Goal: Find contact information: Find contact information

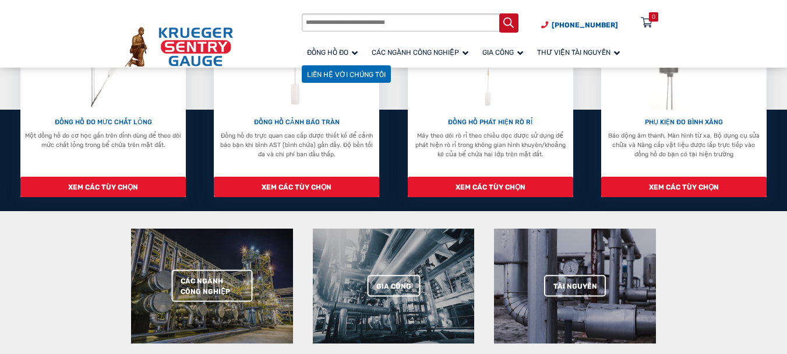
scroll to position [124, 0]
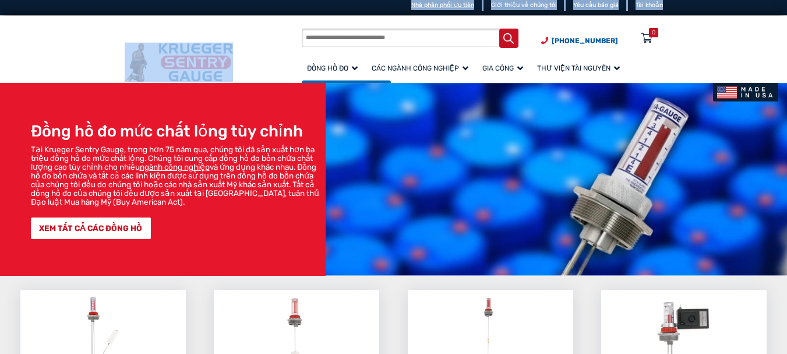
click at [467, 5] on font "Nhà phân phối ưu tiên" at bounding box center [442, 5] width 63 height 8
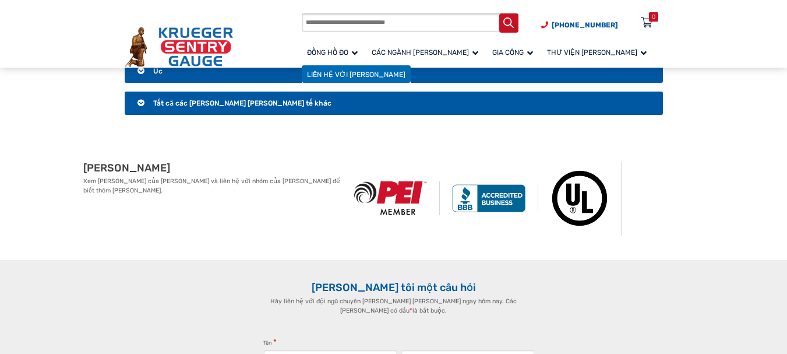
scroll to position [1779, 0]
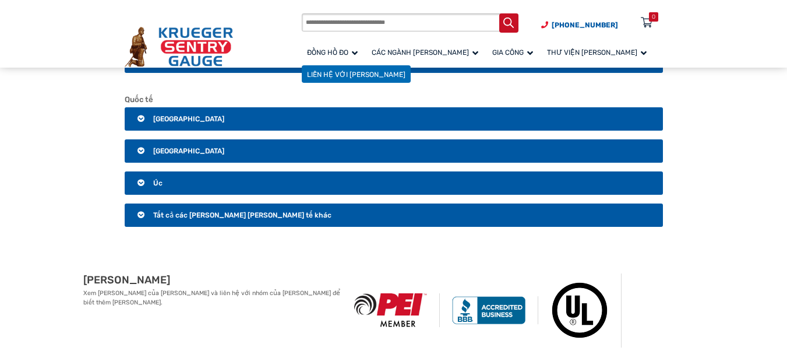
click at [170, 216] on font "Tất cả các phân phối quốc tế khác" at bounding box center [242, 215] width 178 height 8
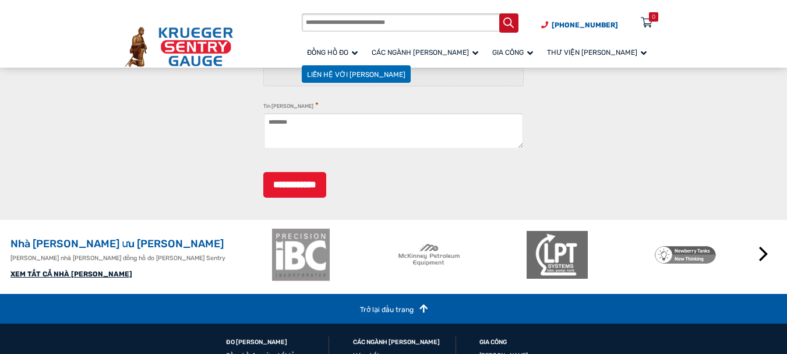
scroll to position [2983, 0]
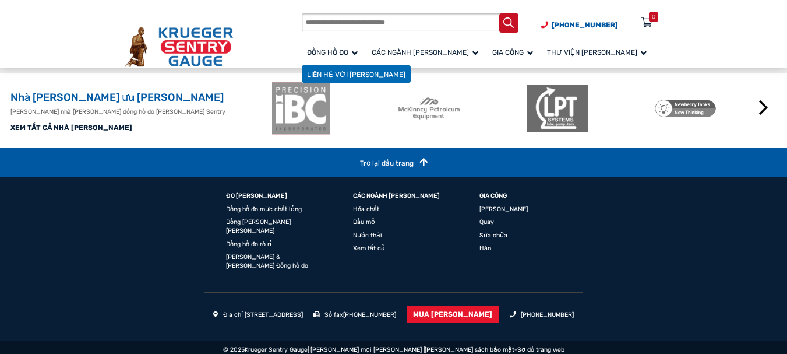
click at [83, 132] on font "XEM TẤT CẢ NHÀ PHÂN PHỐI" at bounding box center [71, 128] width 122 height 8
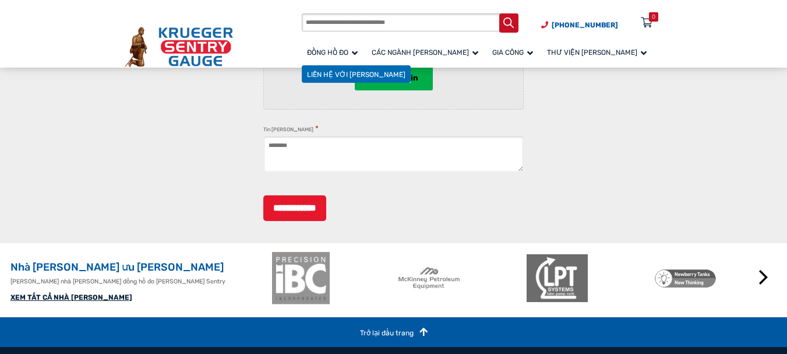
scroll to position [2550, 0]
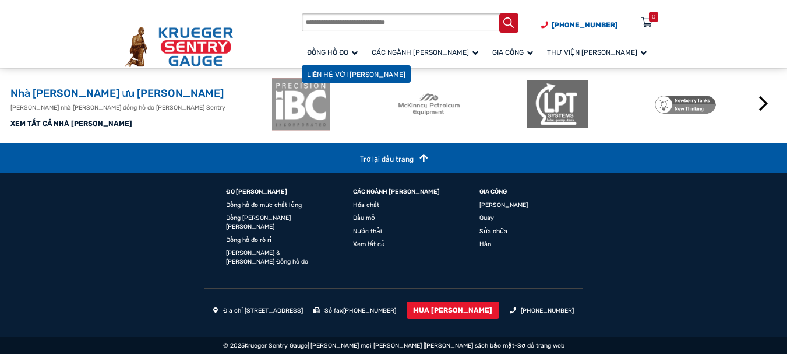
click at [360, 79] on link "Liên hệ với chúng tôi" at bounding box center [356, 74] width 109 height 18
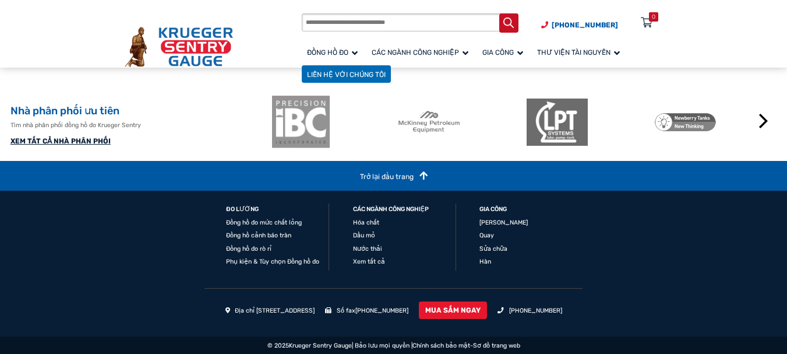
scroll to position [545, 0]
